Goal: Transaction & Acquisition: Obtain resource

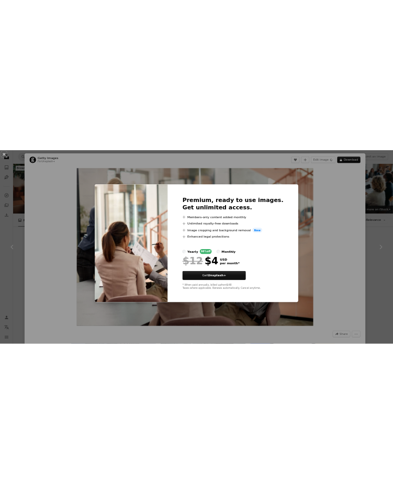
scroll to position [1551, 0]
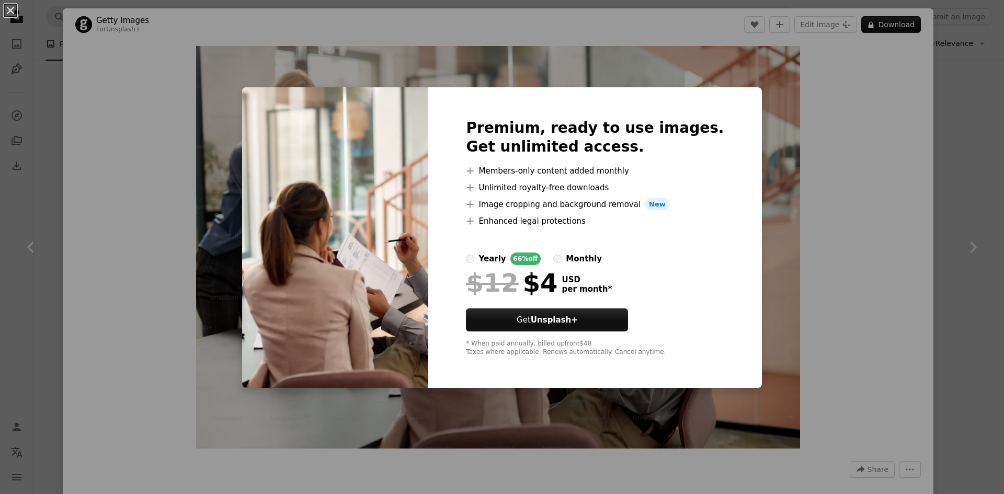
click at [760, 191] on div "An X shape Premium, ready to use images. Get unlimited access. A plus sign Memb…" at bounding box center [502, 247] width 1004 height 494
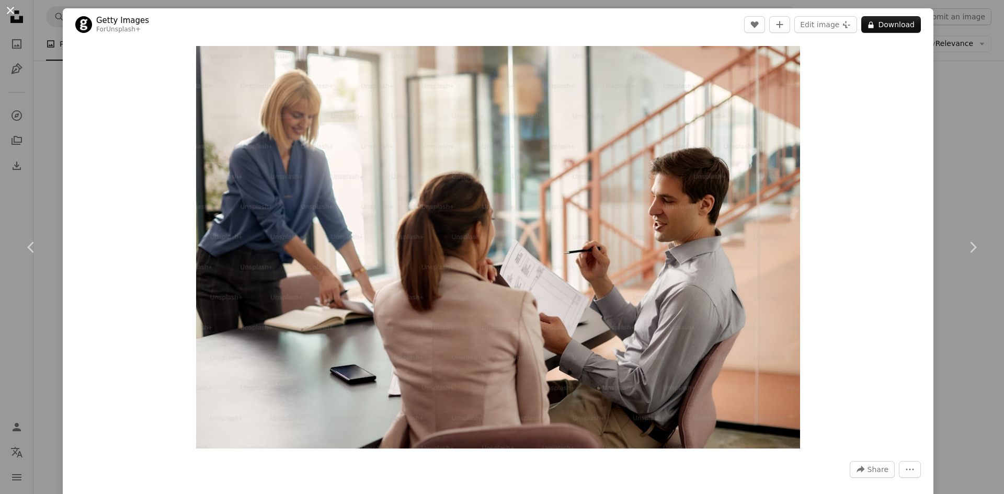
click at [12, 7] on button "An X shape" at bounding box center [10, 10] width 13 height 13
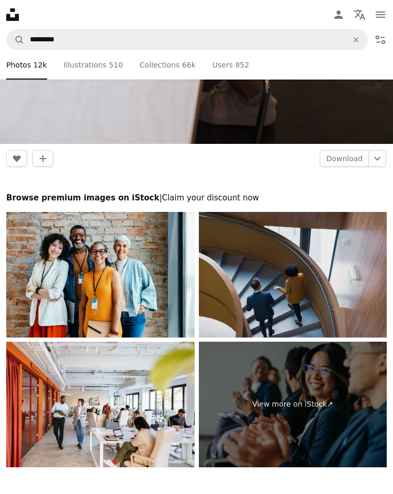
scroll to position [16481, 0]
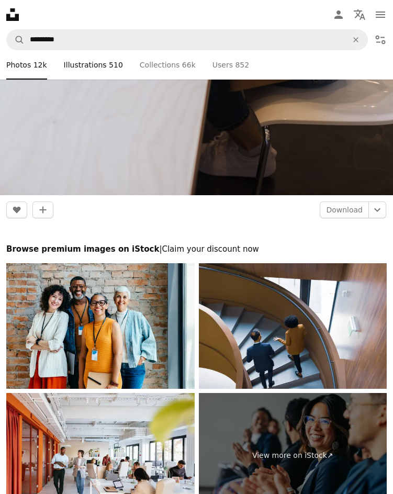
click at [94, 68] on link "Pen Tool Illustrations 510" at bounding box center [93, 64] width 59 height 29
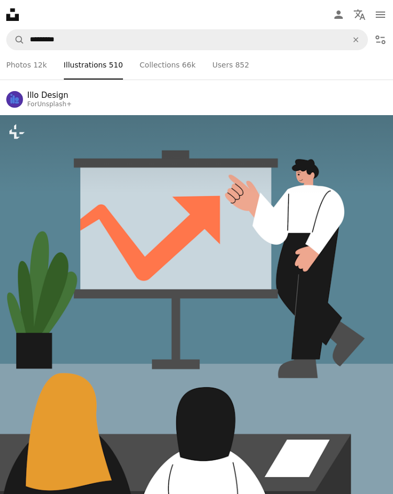
scroll to position [366, 0]
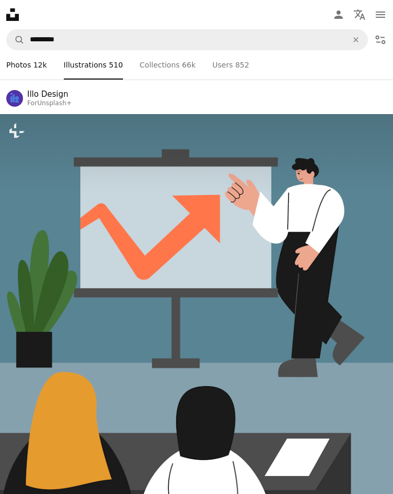
click at [21, 67] on link "A photo Photos 12k" at bounding box center [26, 64] width 41 height 29
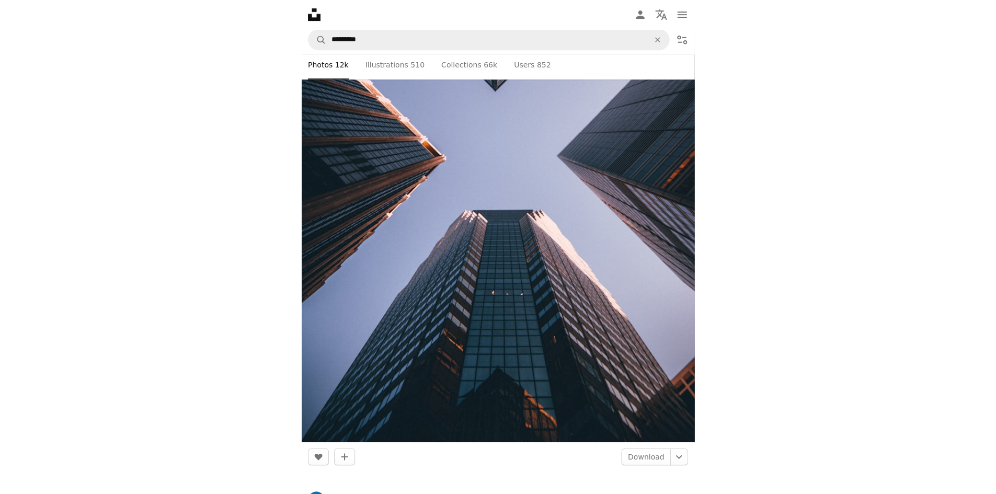
scroll to position [3032, 0]
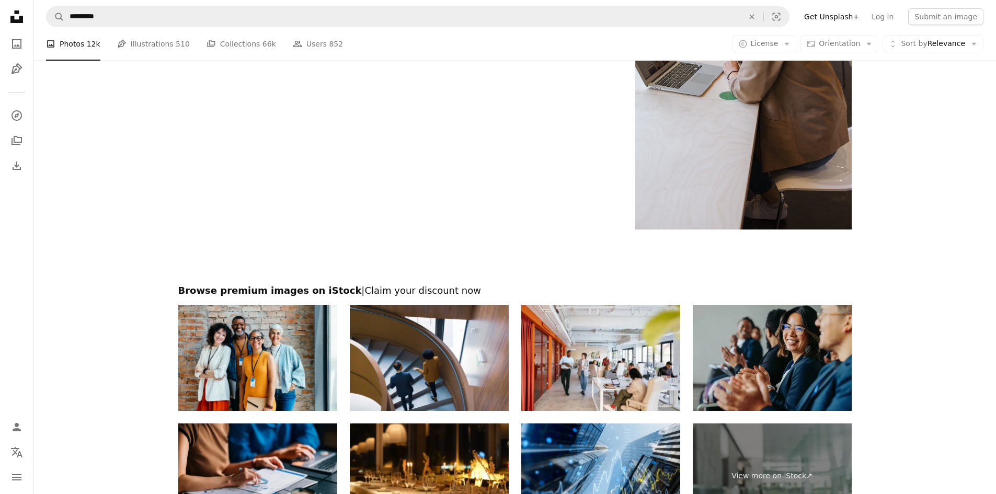
click at [754, 359] on img at bounding box center [772, 358] width 159 height 106
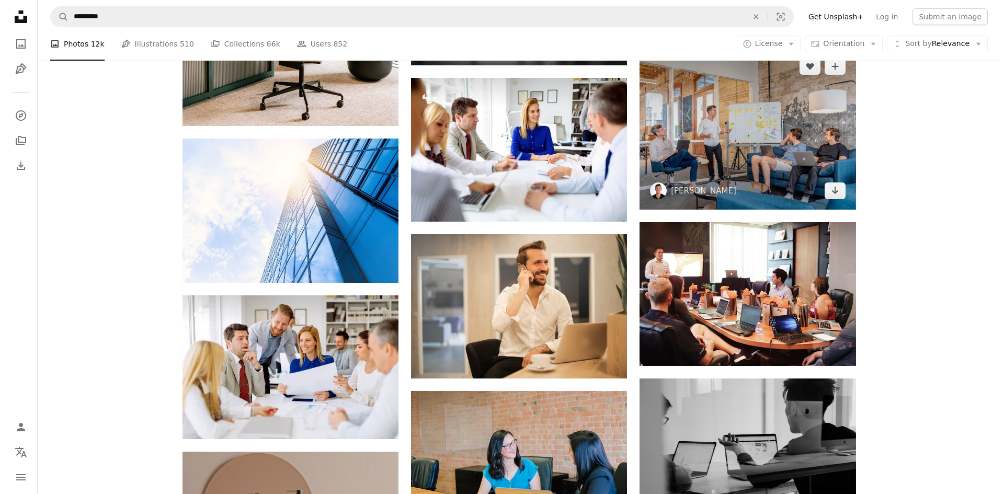
scroll to position [1956, 0]
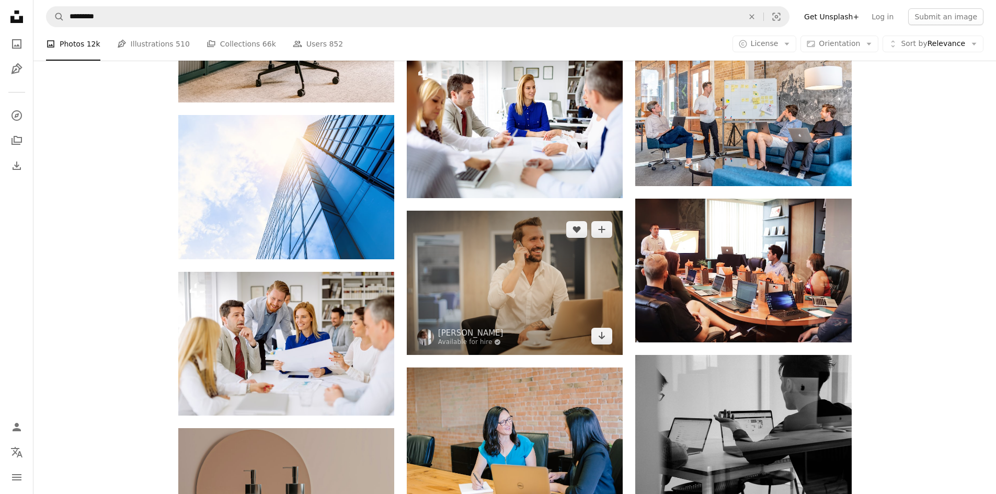
click at [514, 267] on img at bounding box center [515, 283] width 216 height 144
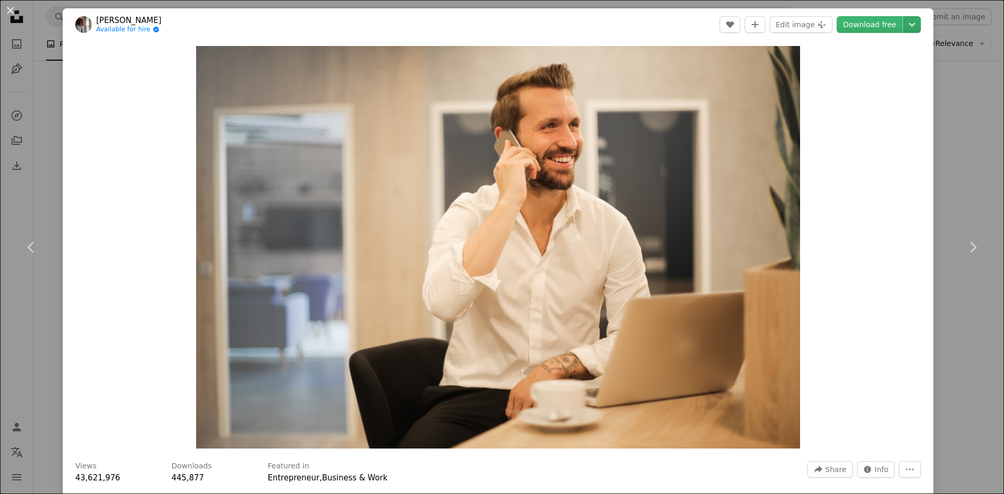
click at [907, 25] on icon "Chevron down" at bounding box center [911, 24] width 17 height 13
click at [832, 268] on dialog "An X shape Chevron left Chevron right [PERSON_NAME] Available for hire A checkm…" at bounding box center [502, 247] width 1004 height 494
click at [647, 250] on img "Zoom in on this image" at bounding box center [498, 247] width 604 height 403
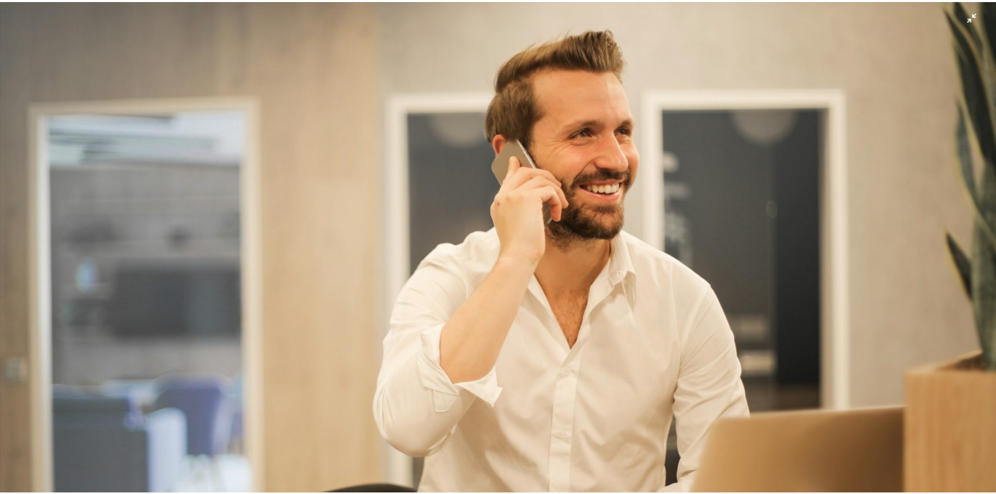
scroll to position [83, 0]
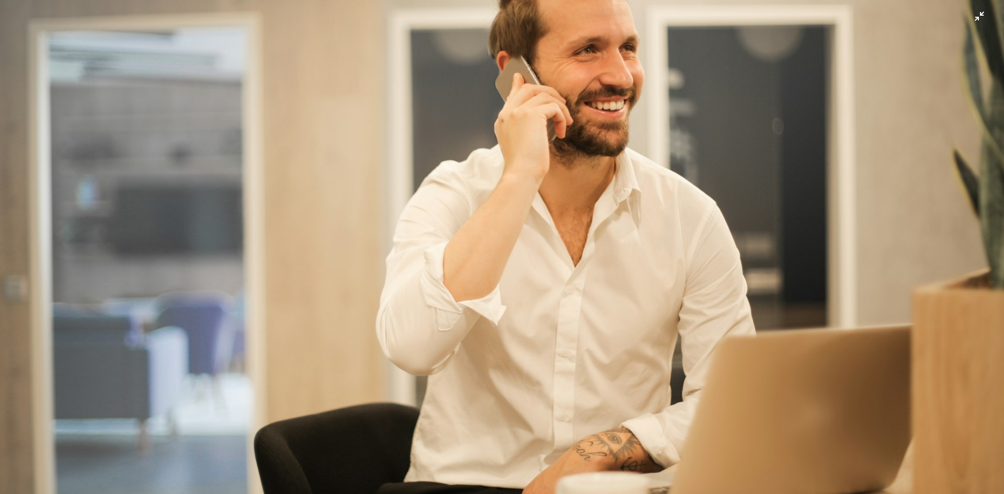
click at [832, 248] on img "Zoom out on this image" at bounding box center [501, 252] width 1005 height 670
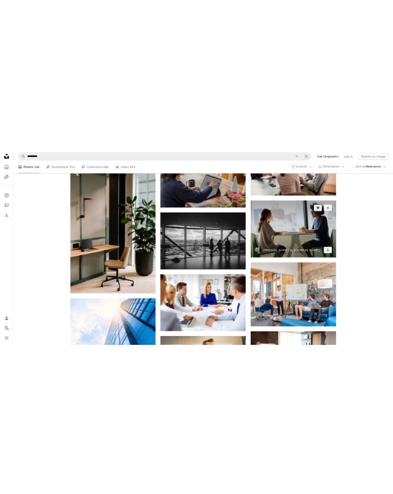
scroll to position [1590, 0]
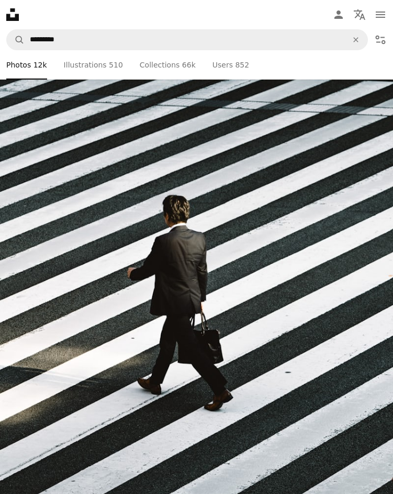
click at [203, 177] on img at bounding box center [196, 323] width 393 height 589
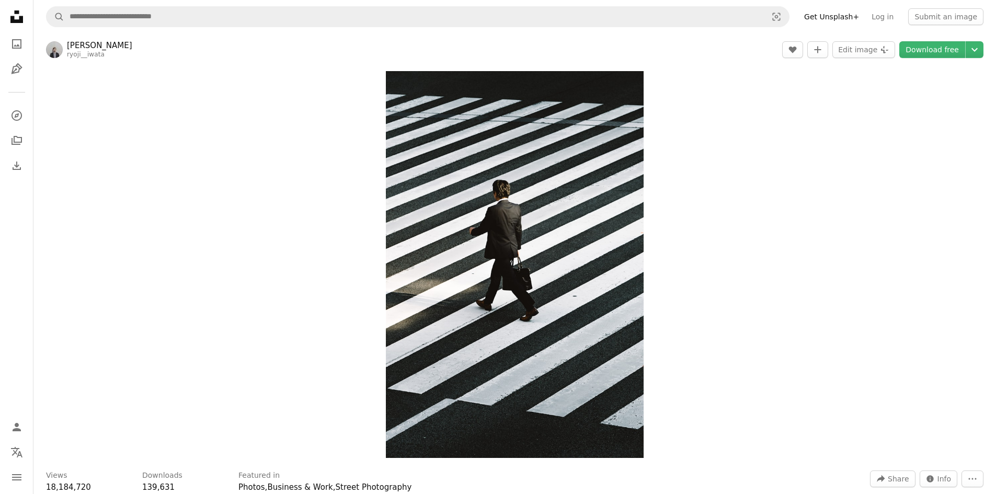
click at [823, 231] on div "Zoom in" at bounding box center [514, 264] width 962 height 397
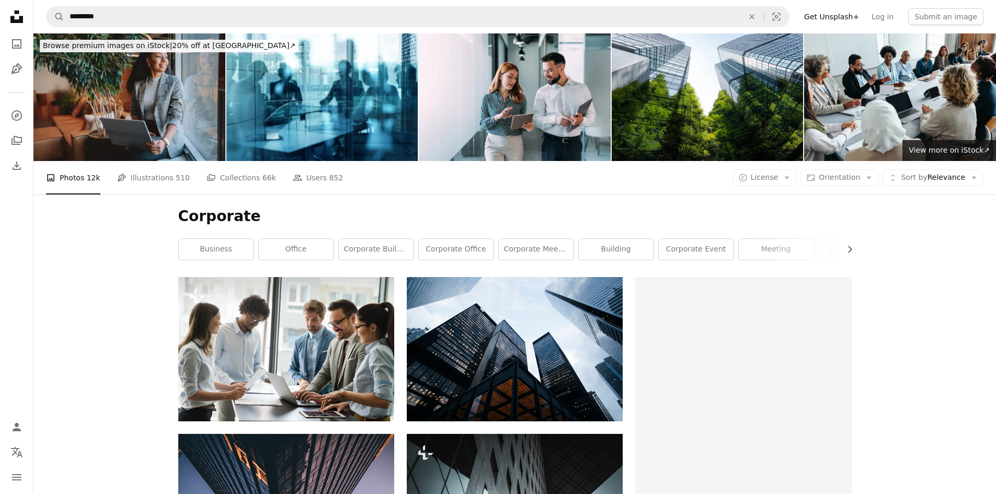
scroll to position [1590, 0]
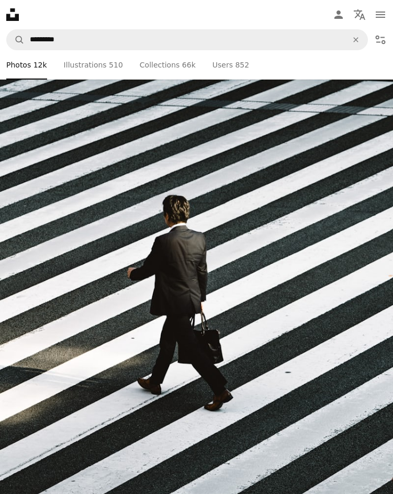
click at [35, 74] on li "A photo Photos 12k" at bounding box center [26, 64] width 41 height 29
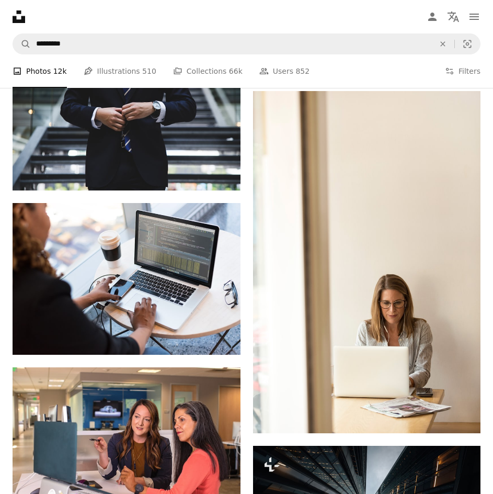
scroll to position [4206, 0]
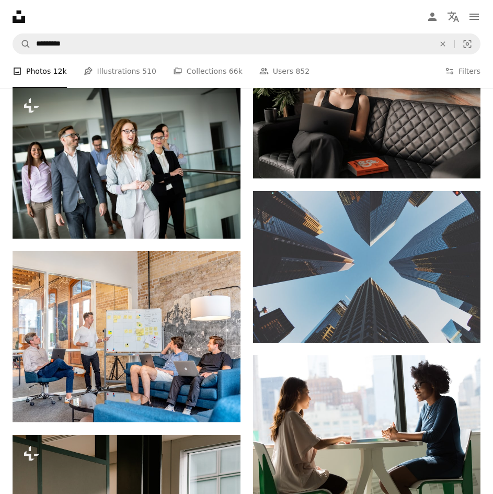
scroll to position [2167, 0]
